Goal: Find specific page/section: Find specific page/section

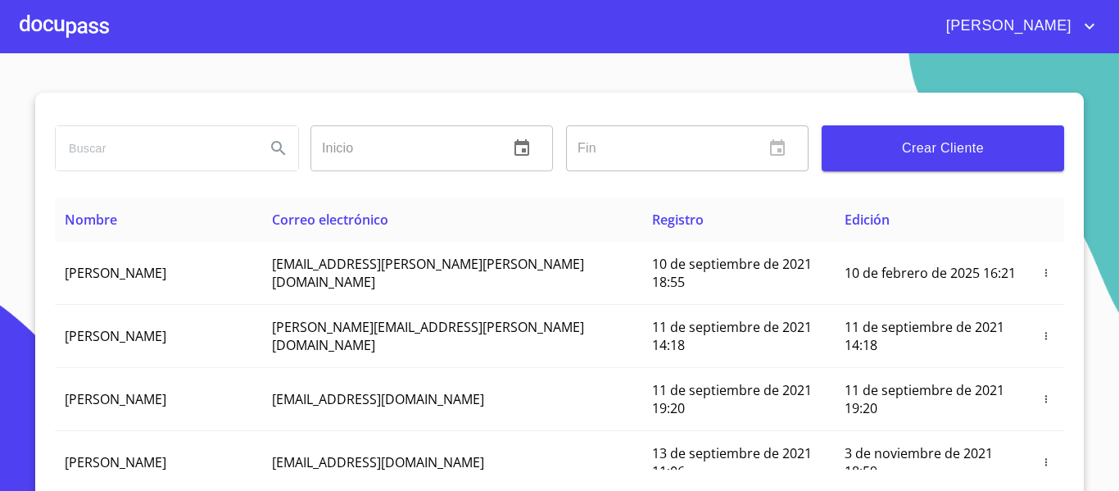
click at [54, 32] on div at bounding box center [64, 26] width 89 height 52
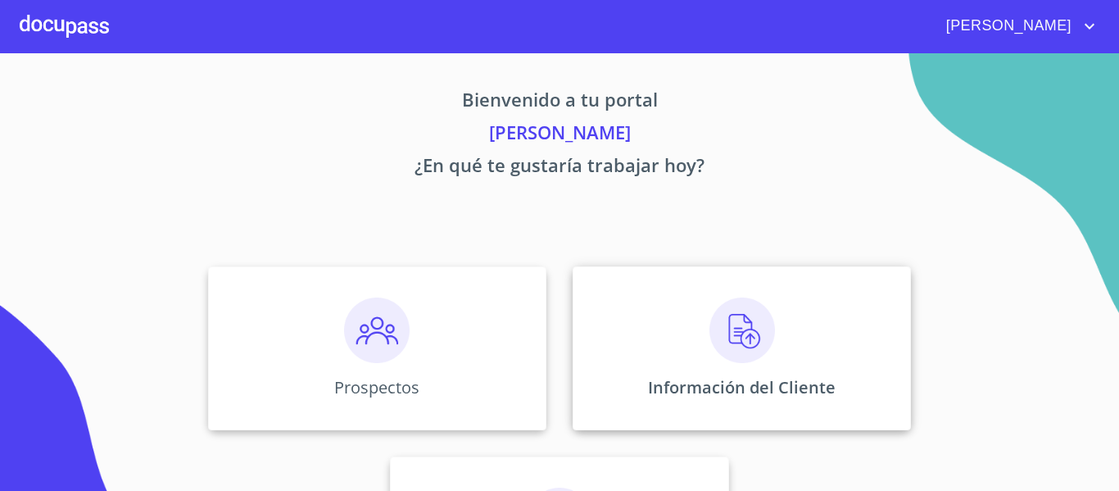
click at [652, 350] on div "Información del Cliente" at bounding box center [741, 348] width 338 height 164
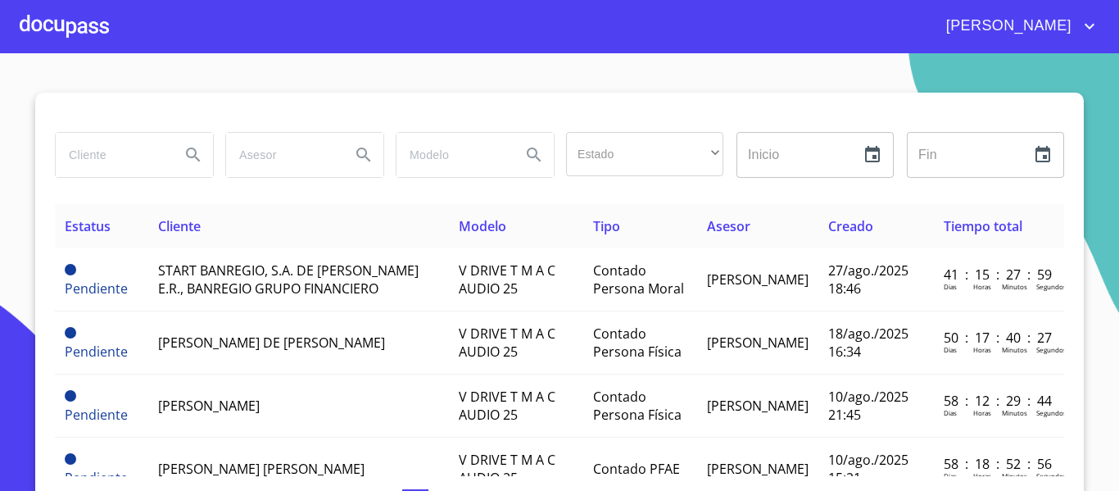
click at [69, 160] on input "search" at bounding box center [111, 155] width 111 height 44
type input "metro asfaltos"
click at [197, 157] on button "Search" at bounding box center [193, 154] width 39 height 39
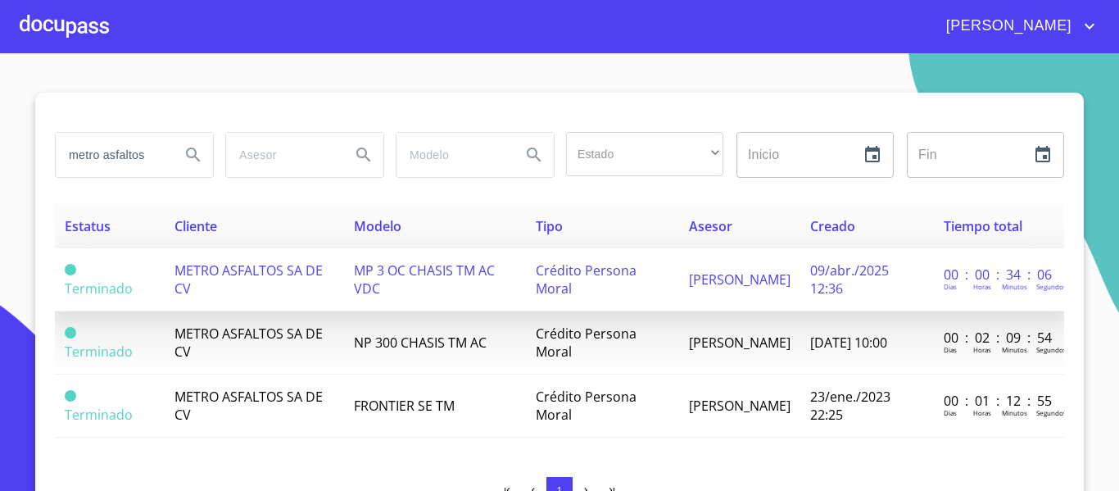
click at [285, 286] on td "METRO ASFALTOS SA DE CV" at bounding box center [254, 279] width 179 height 63
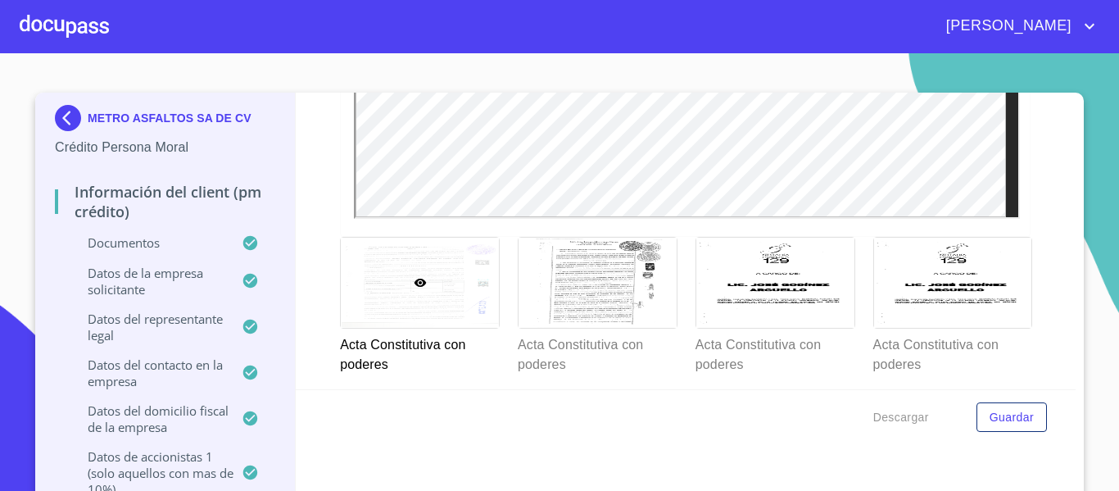
scroll to position [4887, 0]
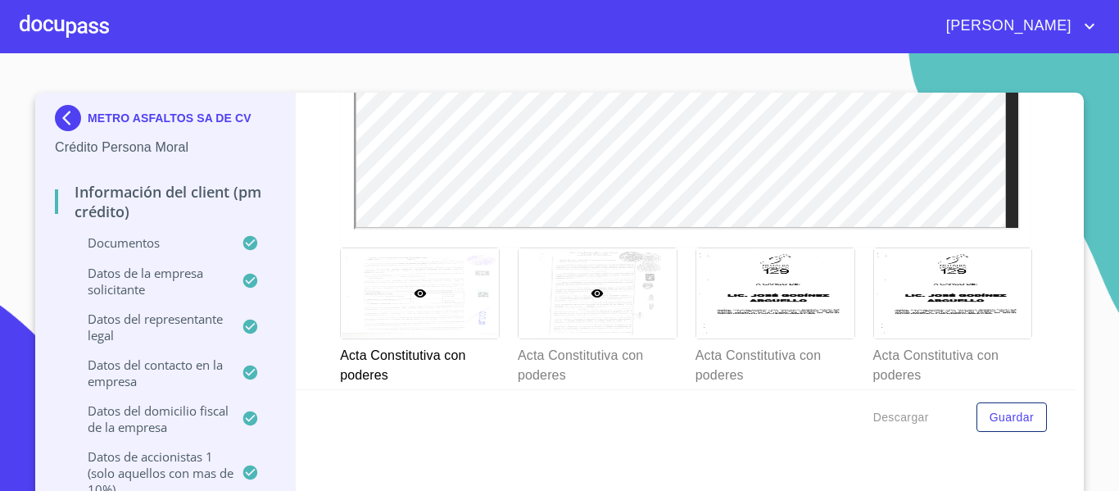
click at [524, 316] on div at bounding box center [597, 292] width 158 height 89
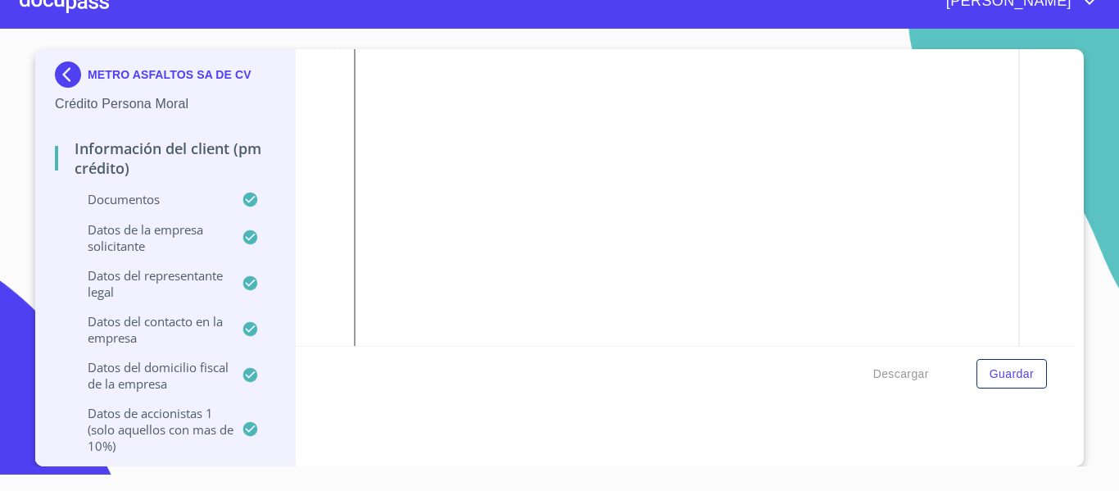
scroll to position [883, 0]
